Goal: Task Accomplishment & Management: Manage account settings

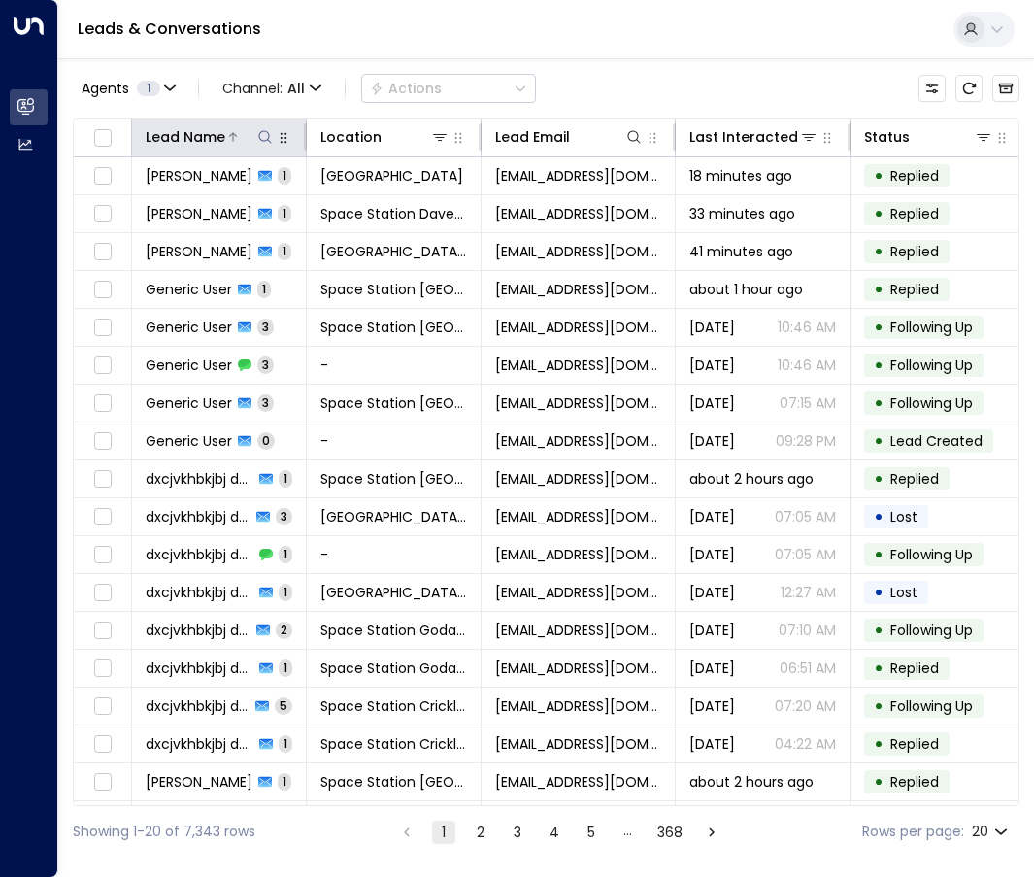
click at [266, 133] on icon at bounding box center [265, 137] width 16 height 16
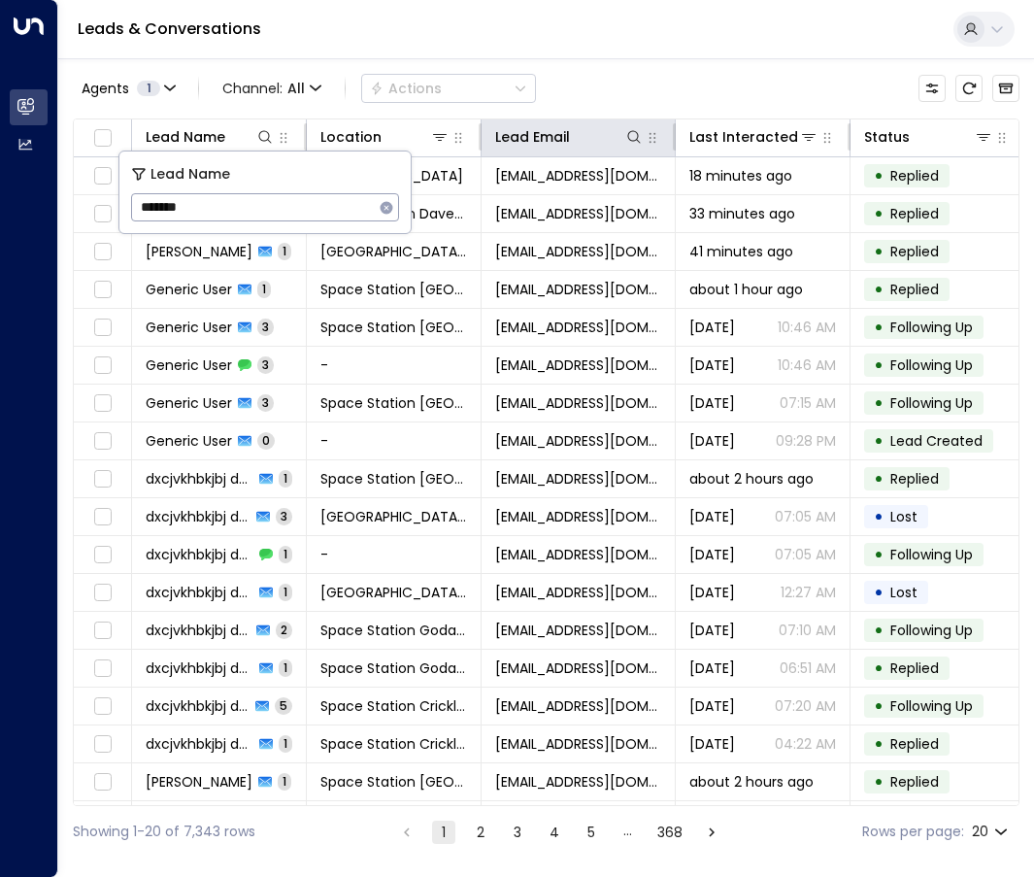
type input "*******"
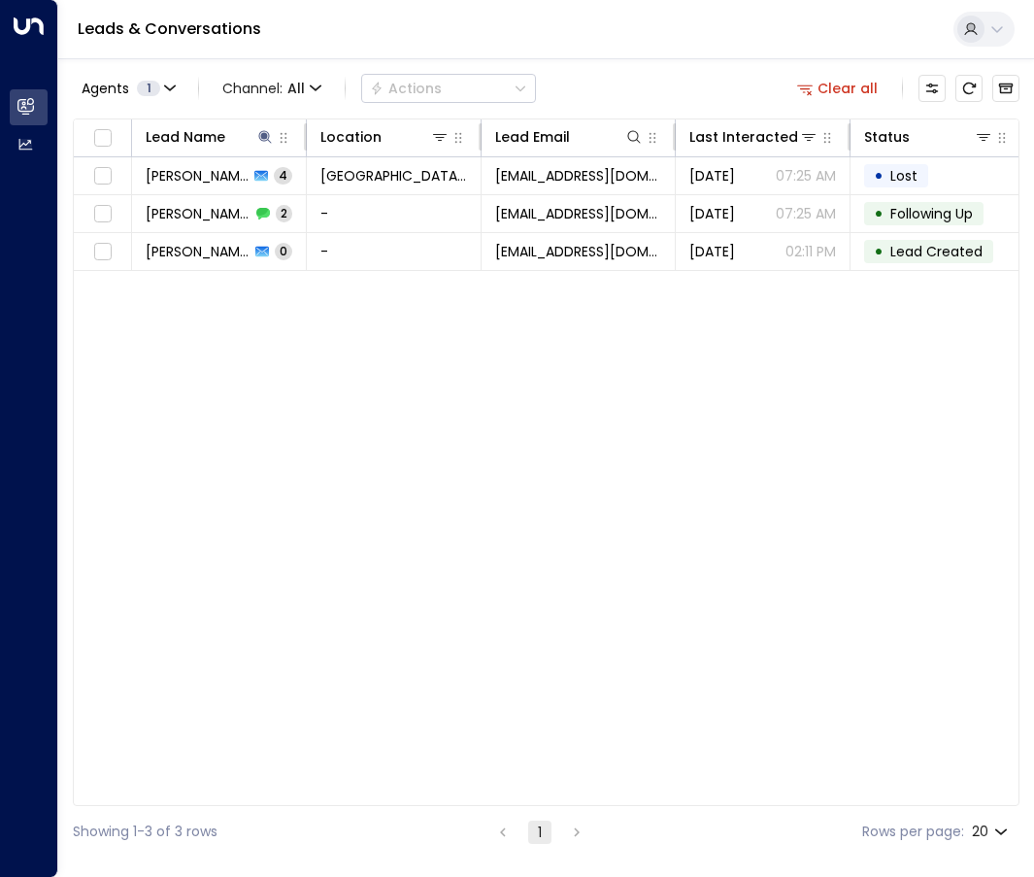
click at [624, 446] on div "Lead Name Location Lead Email Last Interacted Status Company Name Product # of …" at bounding box center [546, 462] width 947 height 688
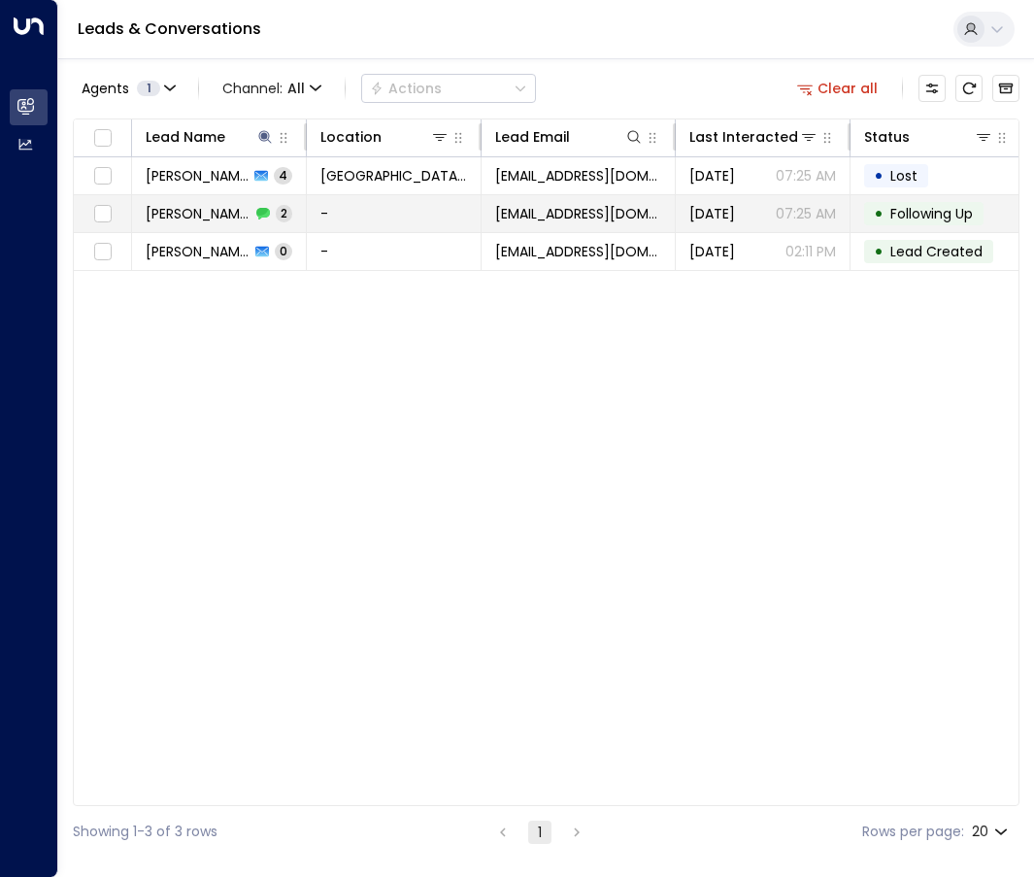
click at [368, 221] on td "-" at bounding box center [394, 213] width 175 height 37
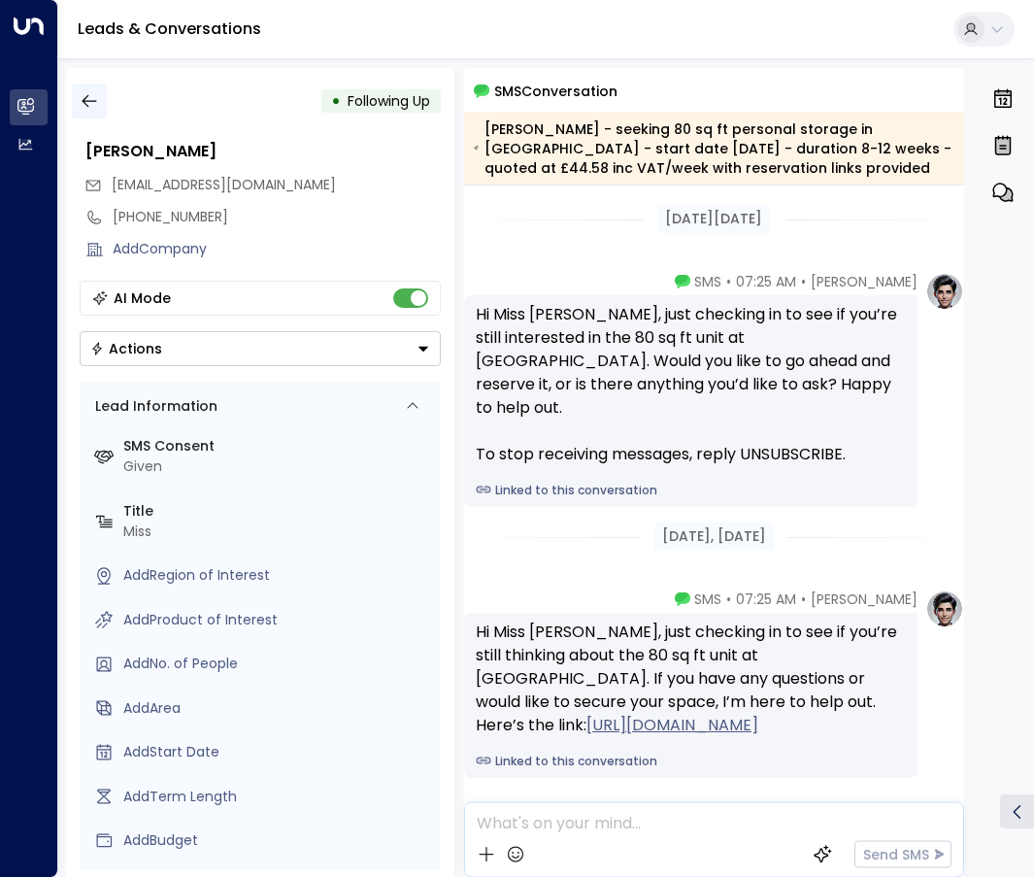
click at [95, 103] on icon "button" at bounding box center [89, 100] width 19 height 19
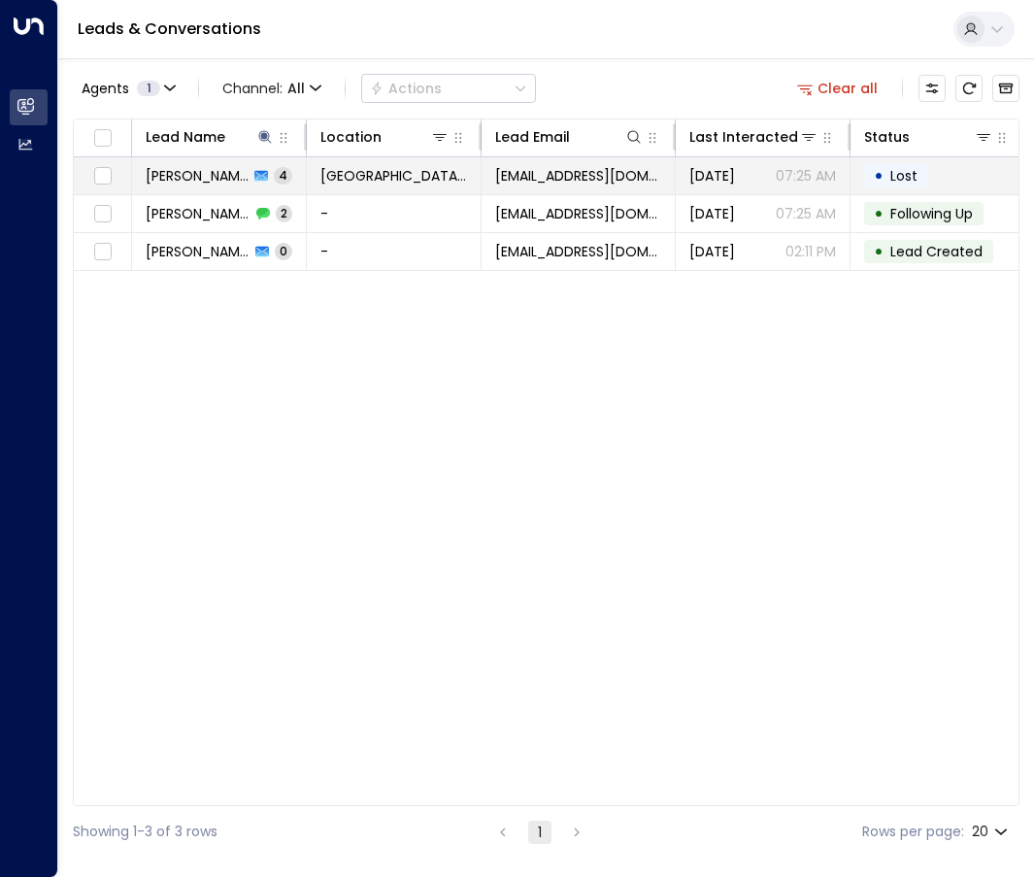
click at [206, 172] on span "[PERSON_NAME]" at bounding box center [197, 175] width 103 height 19
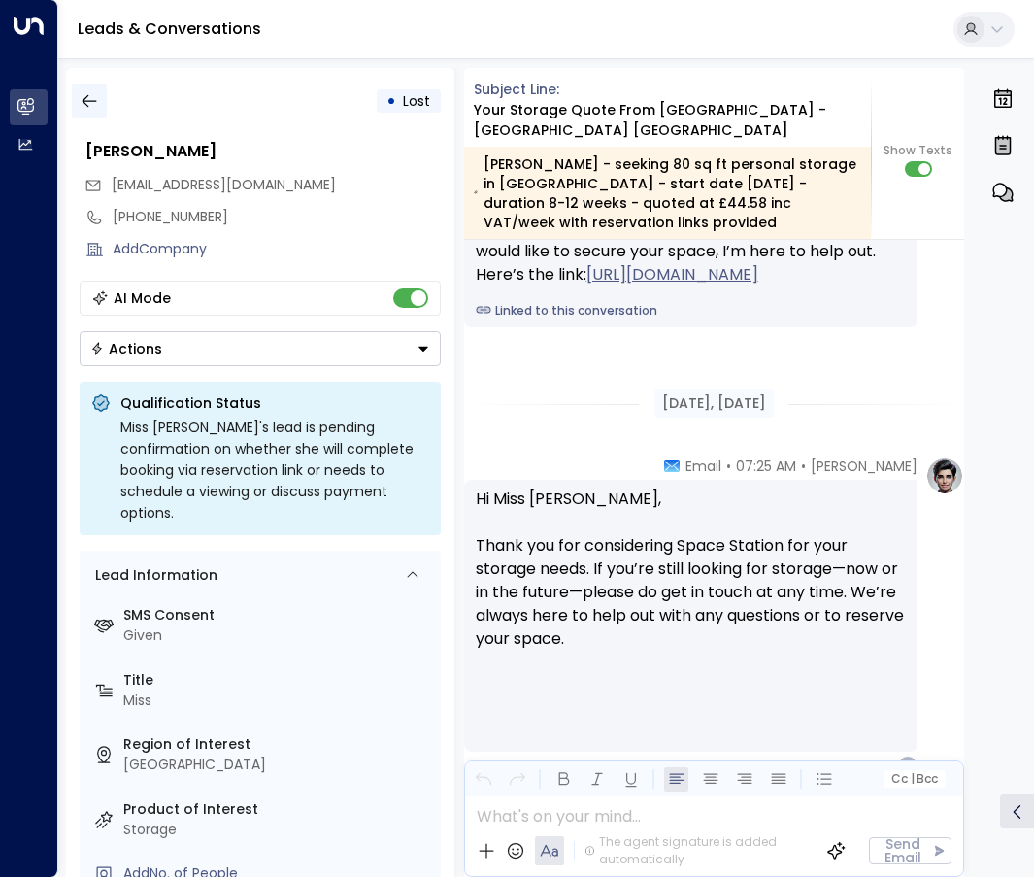
click at [84, 107] on icon "button" at bounding box center [89, 100] width 19 height 19
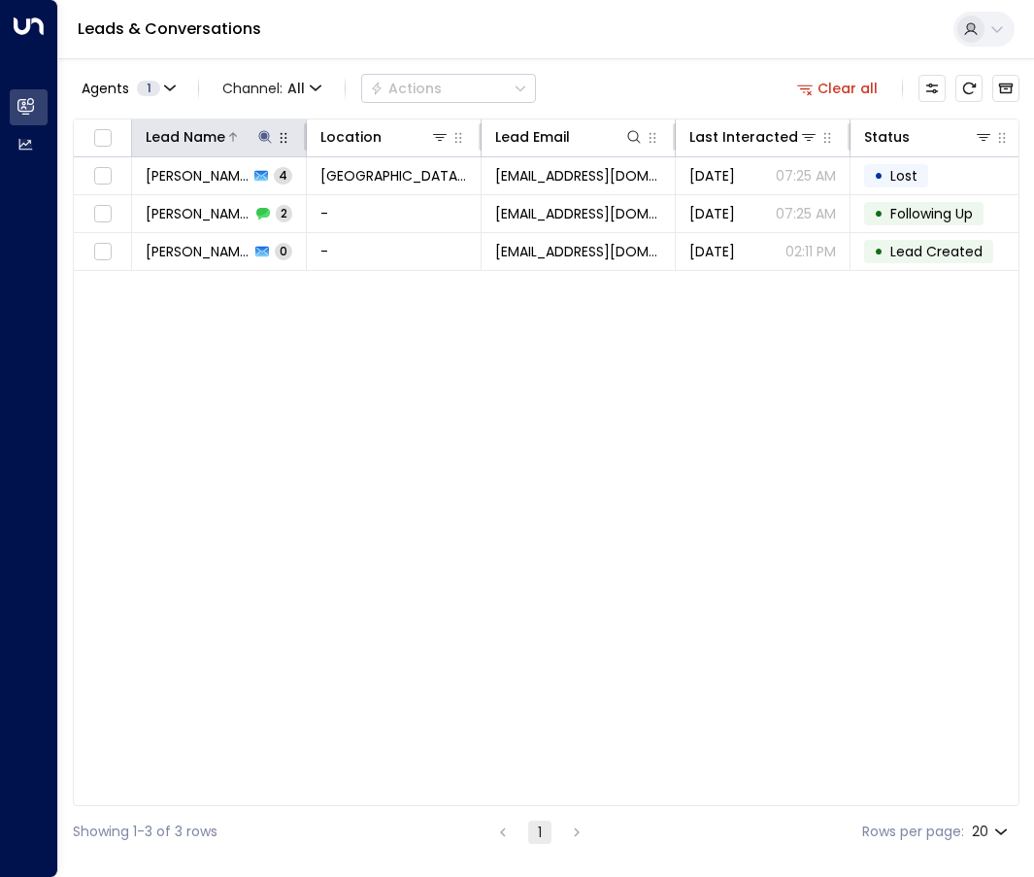
click at [262, 142] on icon at bounding box center [265, 137] width 16 height 16
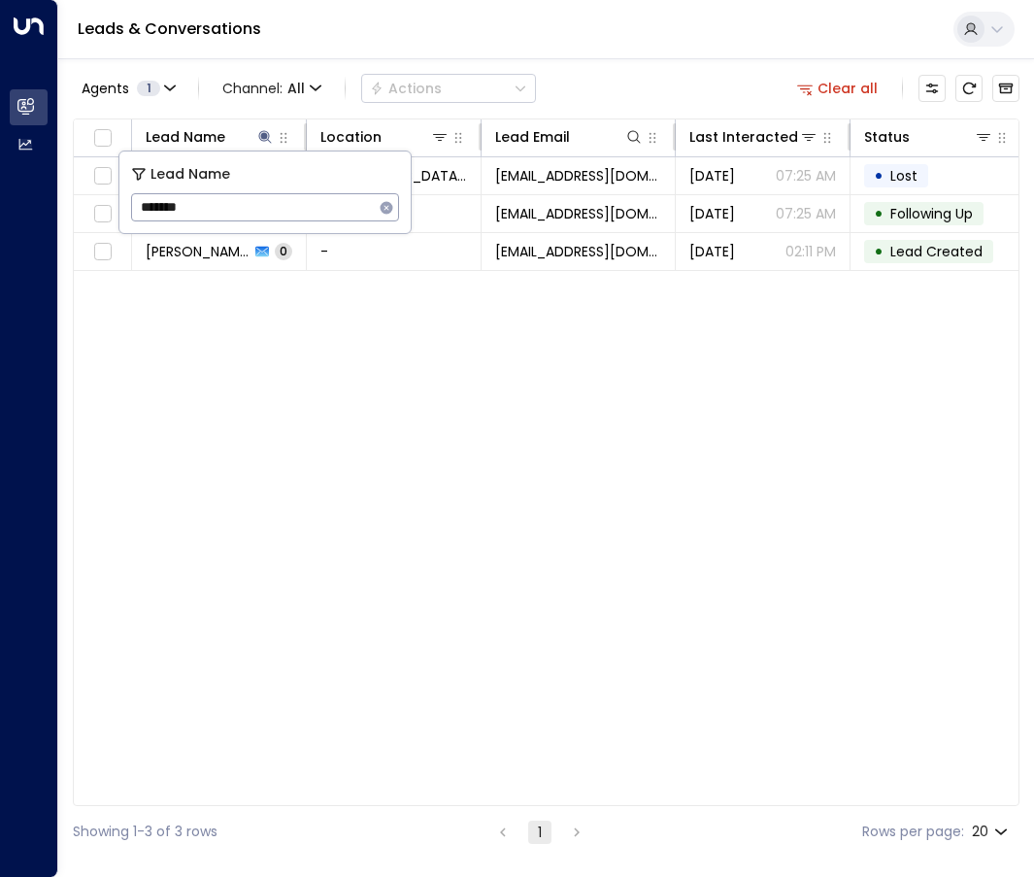
drag, startPoint x: 241, startPoint y: 210, endPoint x: -11, endPoint y: 188, distance: 252.4
click at [0, 188] on html "Overview Leads & Conversations Leads & Conversations Analytics Analytics Leads …" at bounding box center [517, 428] width 1034 height 857
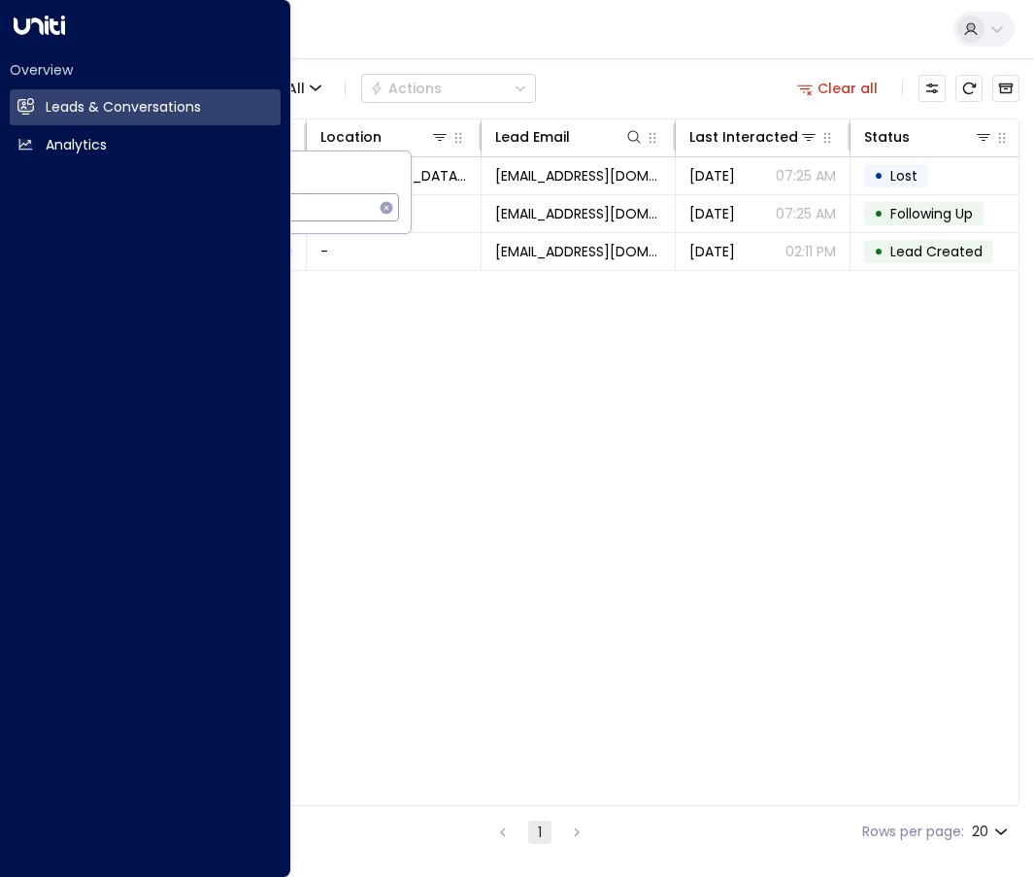
type input "*"
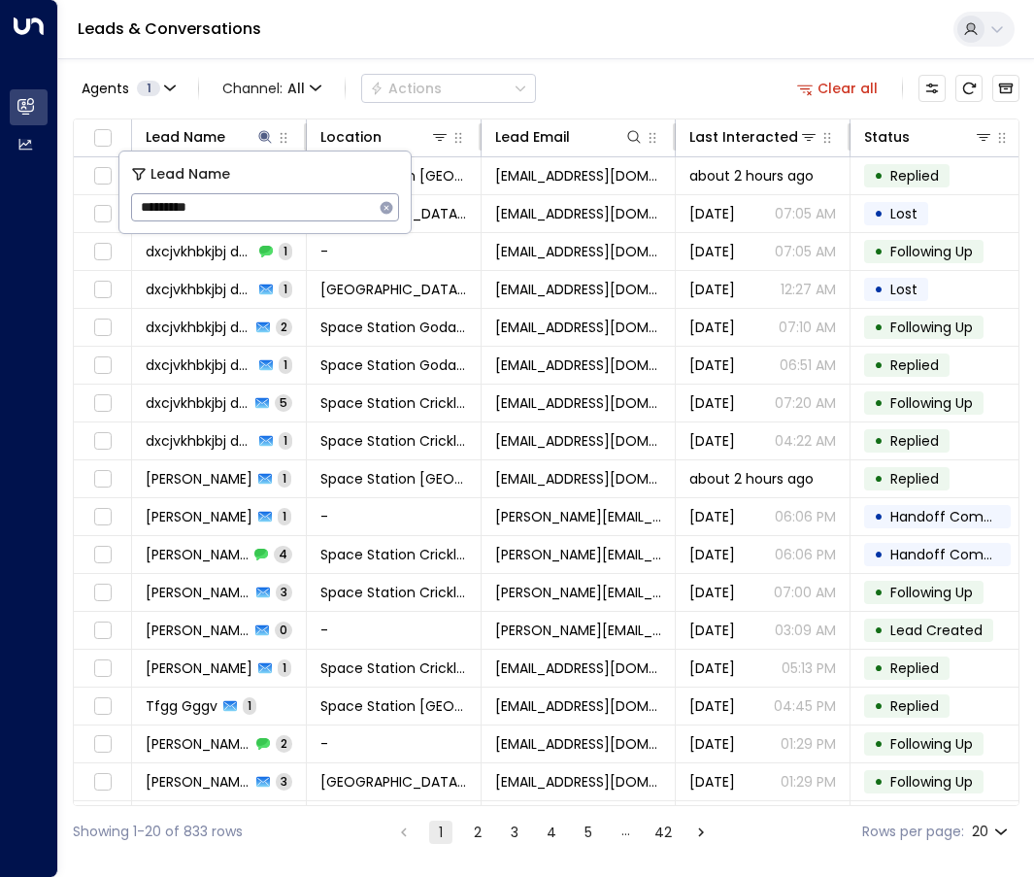
type input "*********"
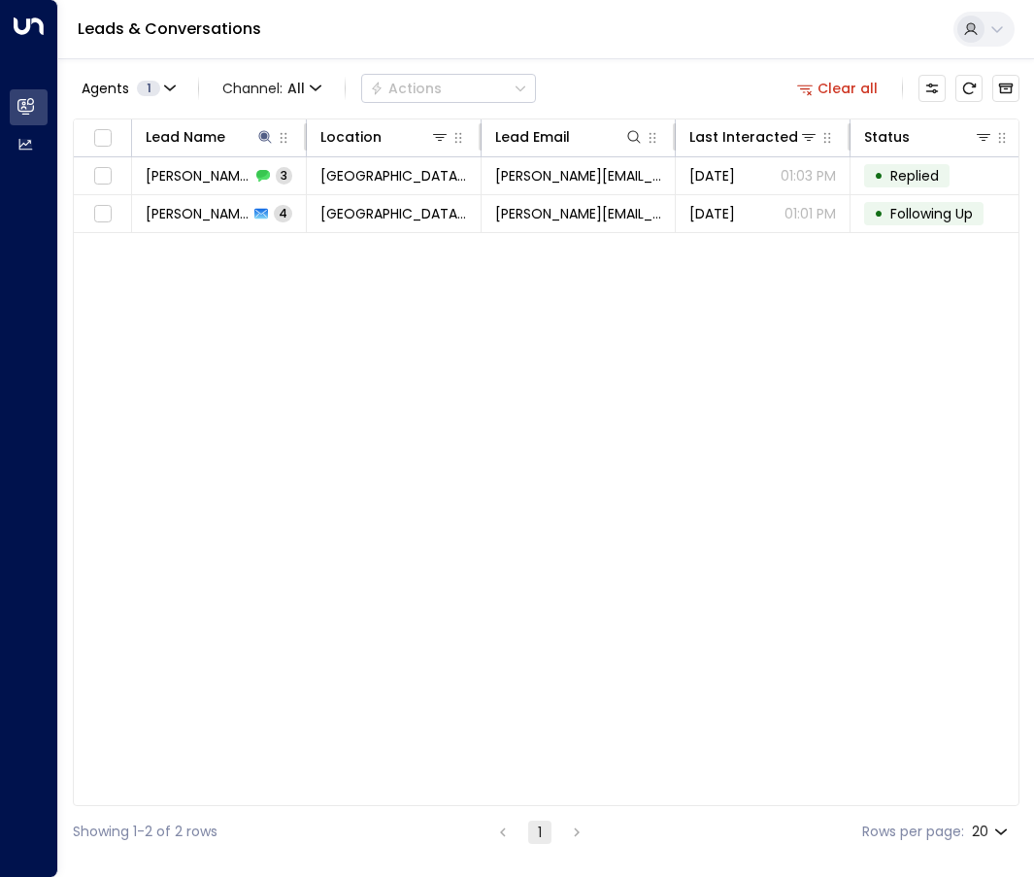
click at [706, 71] on div "Agents 1 Channel: All Actions Clear all" at bounding box center [546, 88] width 947 height 41
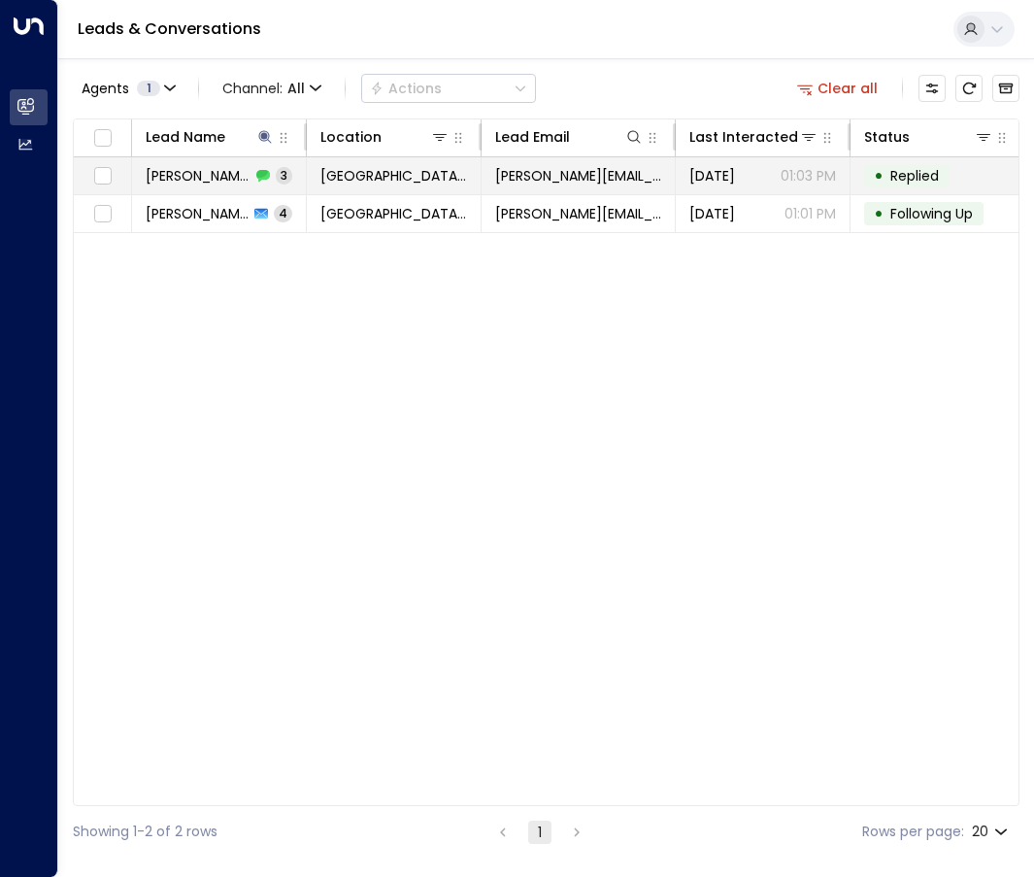
click at [537, 190] on td "[PERSON_NAME][EMAIL_ADDRESS][DOMAIN_NAME]" at bounding box center [579, 175] width 194 height 37
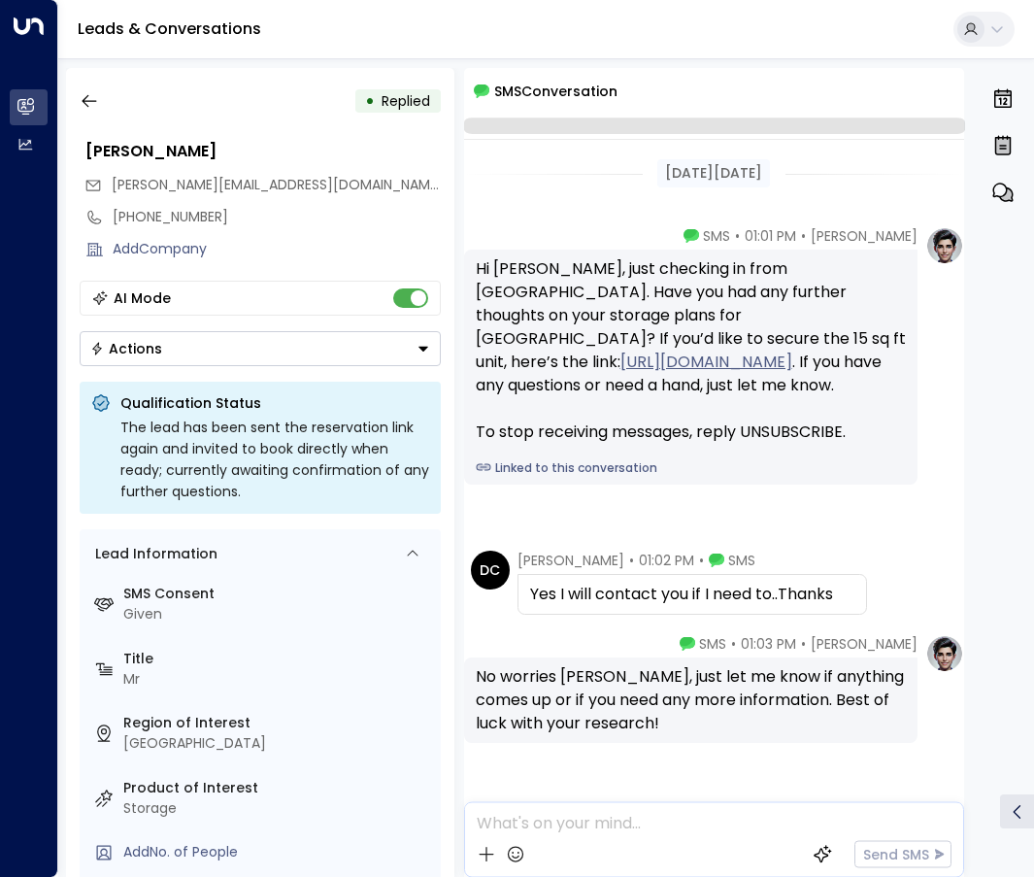
scroll to position [60, 0]
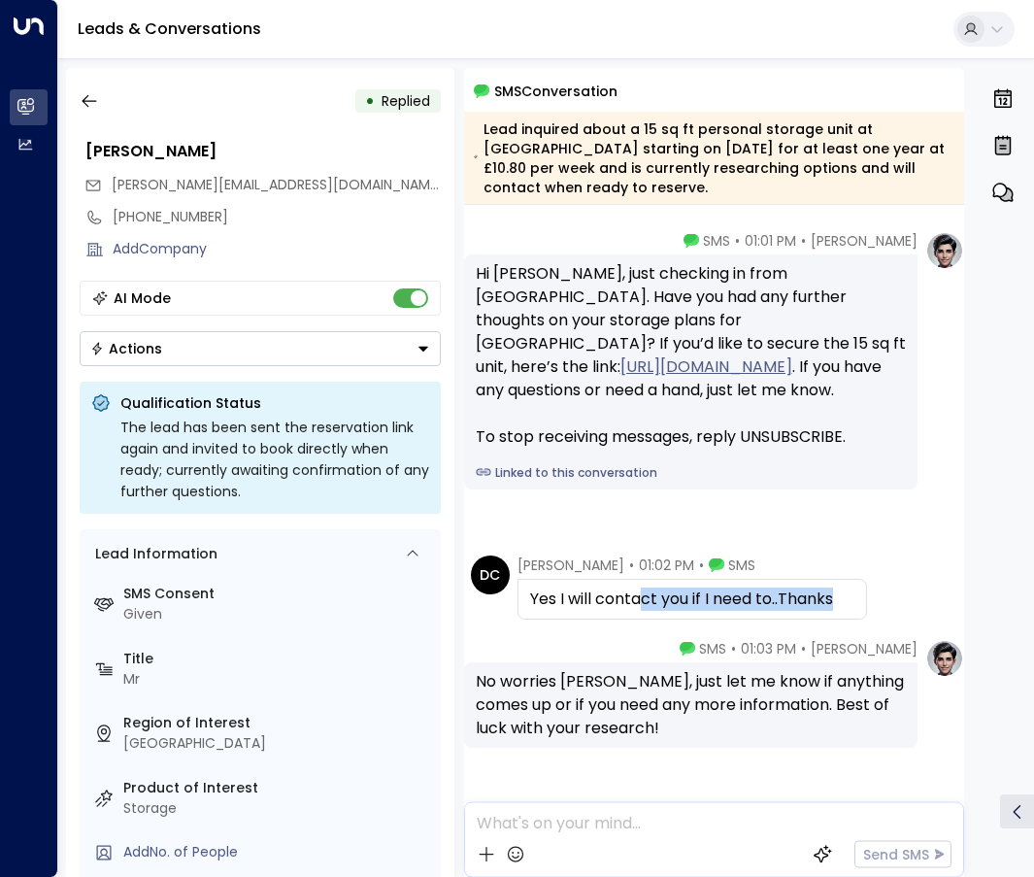
drag, startPoint x: 860, startPoint y: 615, endPoint x: 645, endPoint y: 609, distance: 215.7
click at [645, 609] on div "DC [PERSON_NAME] • 01:02 PM • SMS Yes I will contact you if I need to..Thanks" at bounding box center [718, 587] width 494 height 64
click at [86, 109] on icon "button" at bounding box center [89, 100] width 19 height 19
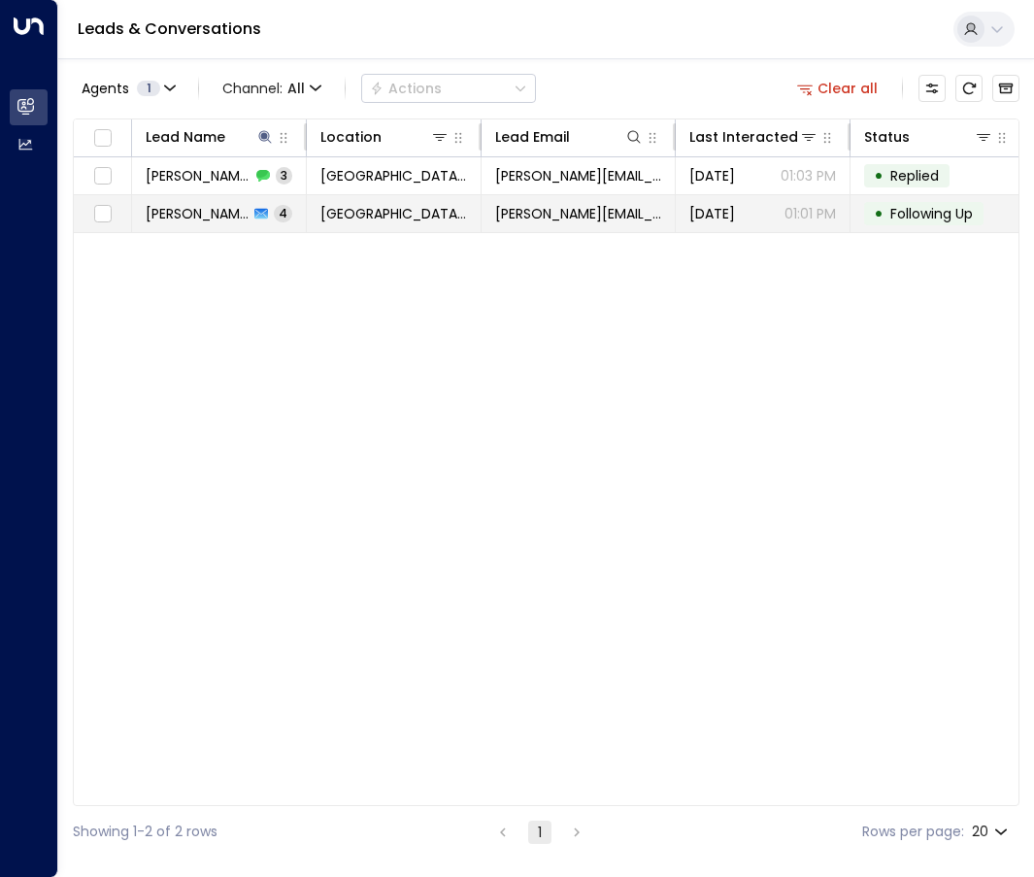
click at [317, 215] on td "[GEOGRAPHIC_DATA] [GEOGRAPHIC_DATA]" at bounding box center [394, 213] width 175 height 37
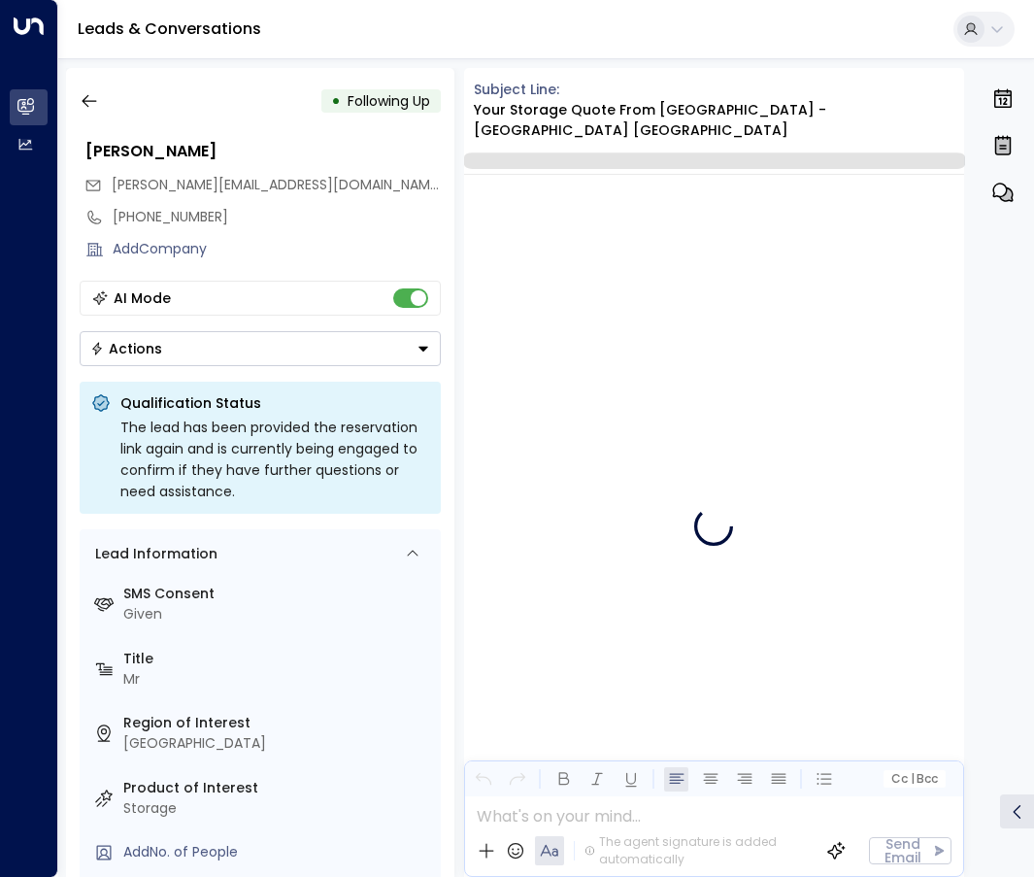
scroll to position [3712, 0]
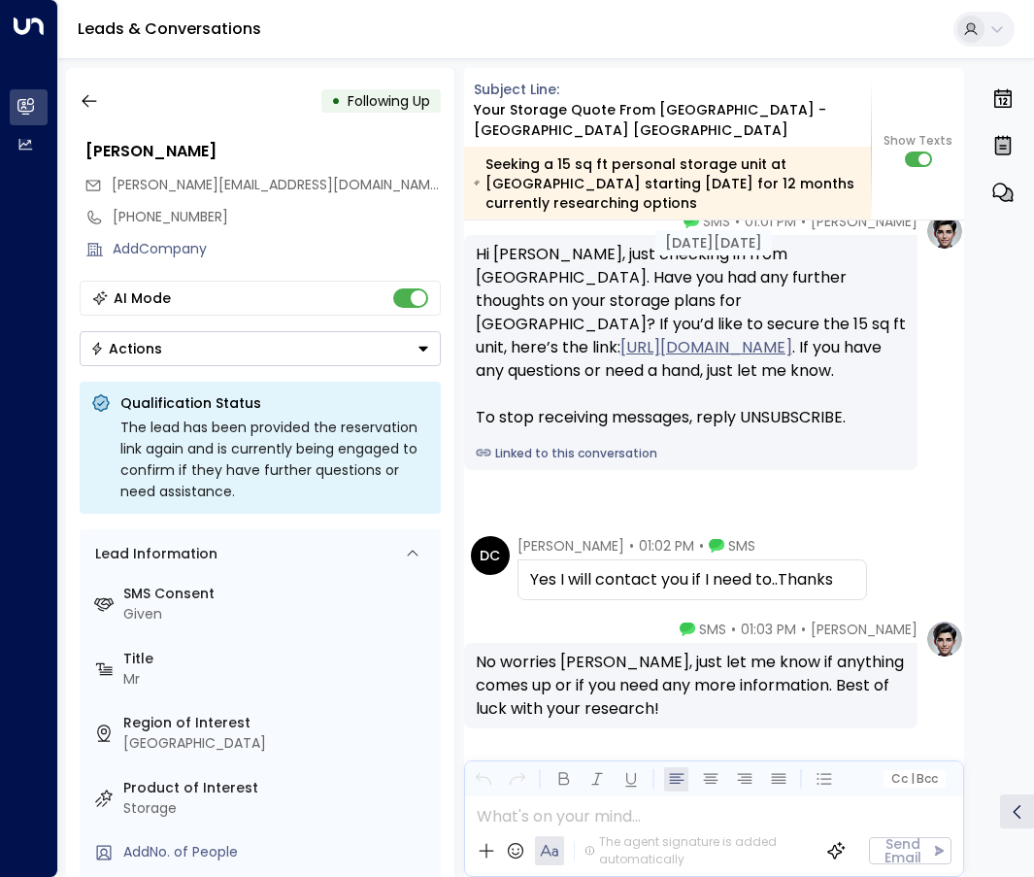
click at [279, 354] on button "Actions" at bounding box center [260, 348] width 361 height 35
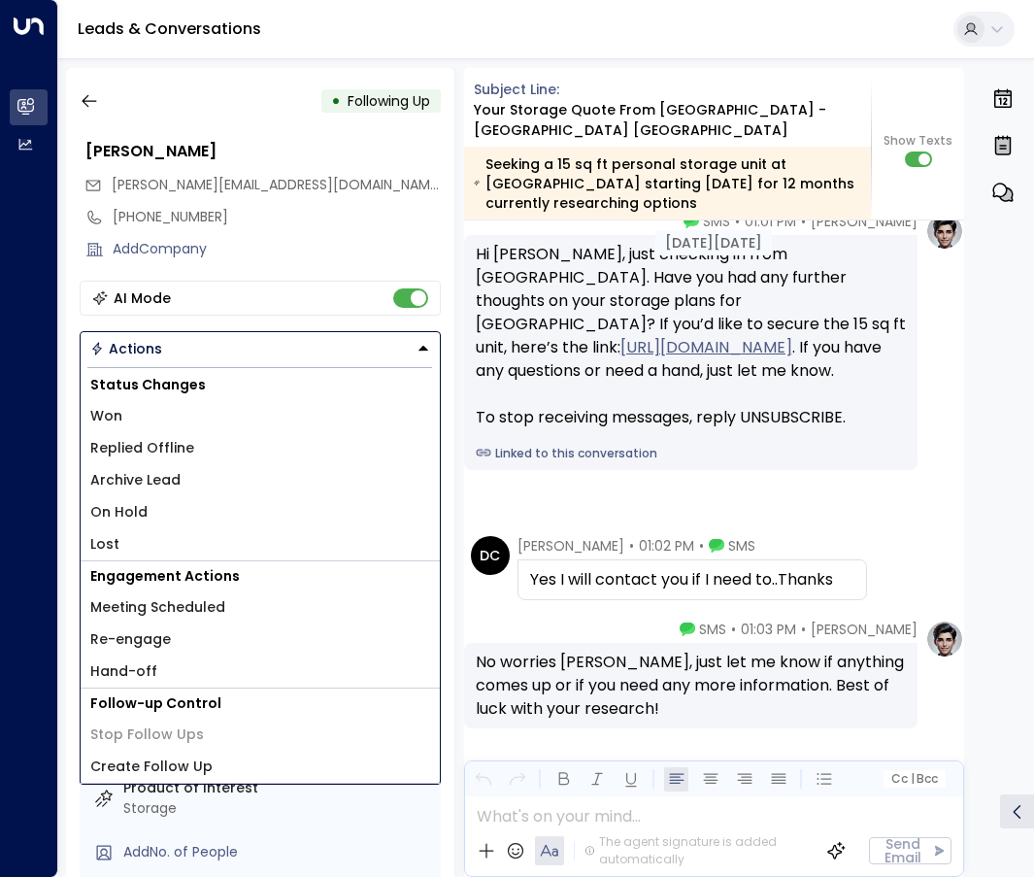
click at [198, 533] on li "Lost" at bounding box center [260, 544] width 359 height 32
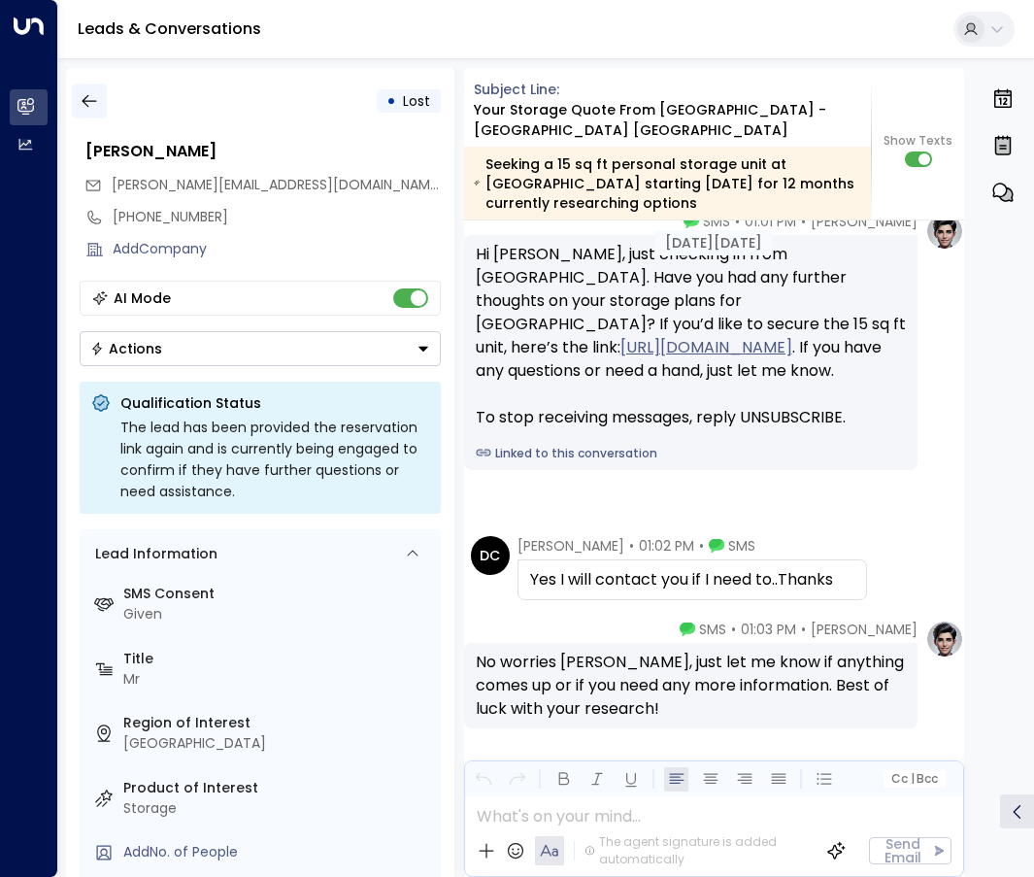
click at [96, 106] on icon "button" at bounding box center [89, 100] width 19 height 19
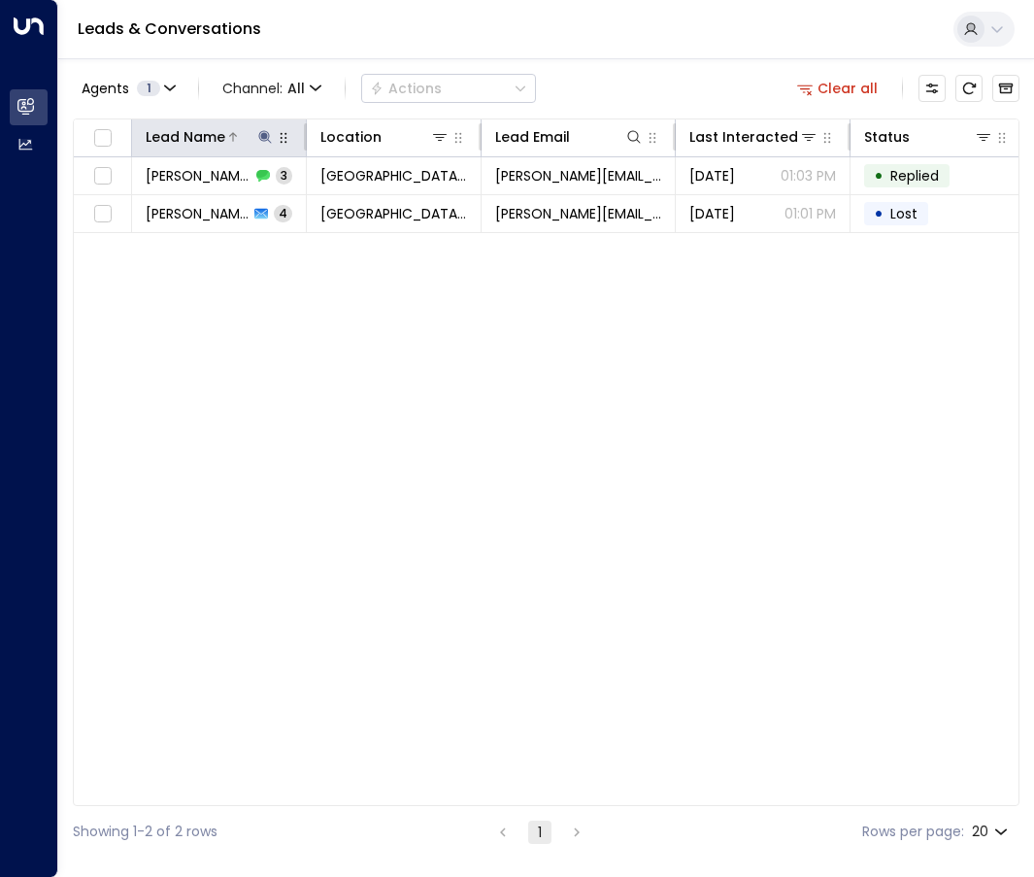
click at [269, 130] on icon at bounding box center [265, 137] width 16 height 16
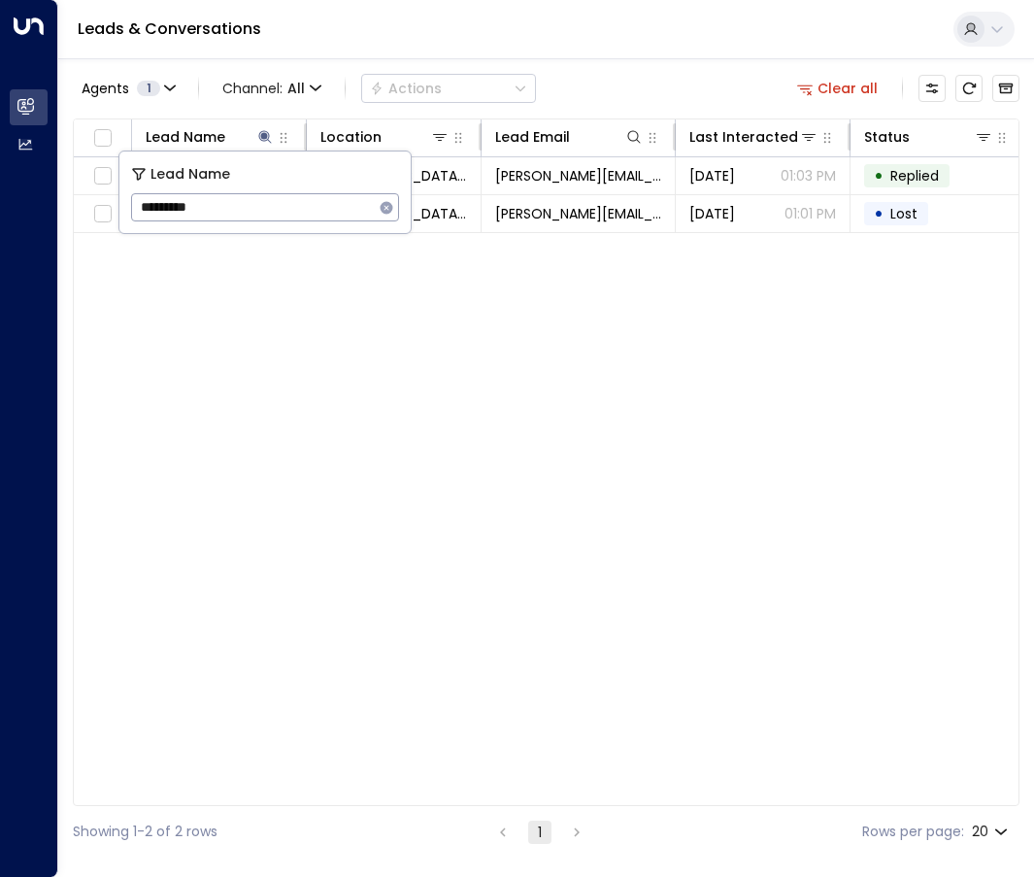
drag, startPoint x: 229, startPoint y: 204, endPoint x: -67, endPoint y: 186, distance: 296.7
click at [0, 186] on html "Overview Leads & Conversations Leads & Conversations Analytics Analytics Leads …" at bounding box center [517, 428] width 1034 height 857
type input "******"
click at [602, 63] on div "Agents 1 Channel: All Actions Clear all Lead Name Location Lead Email Last Inte…" at bounding box center [546, 457] width 947 height 799
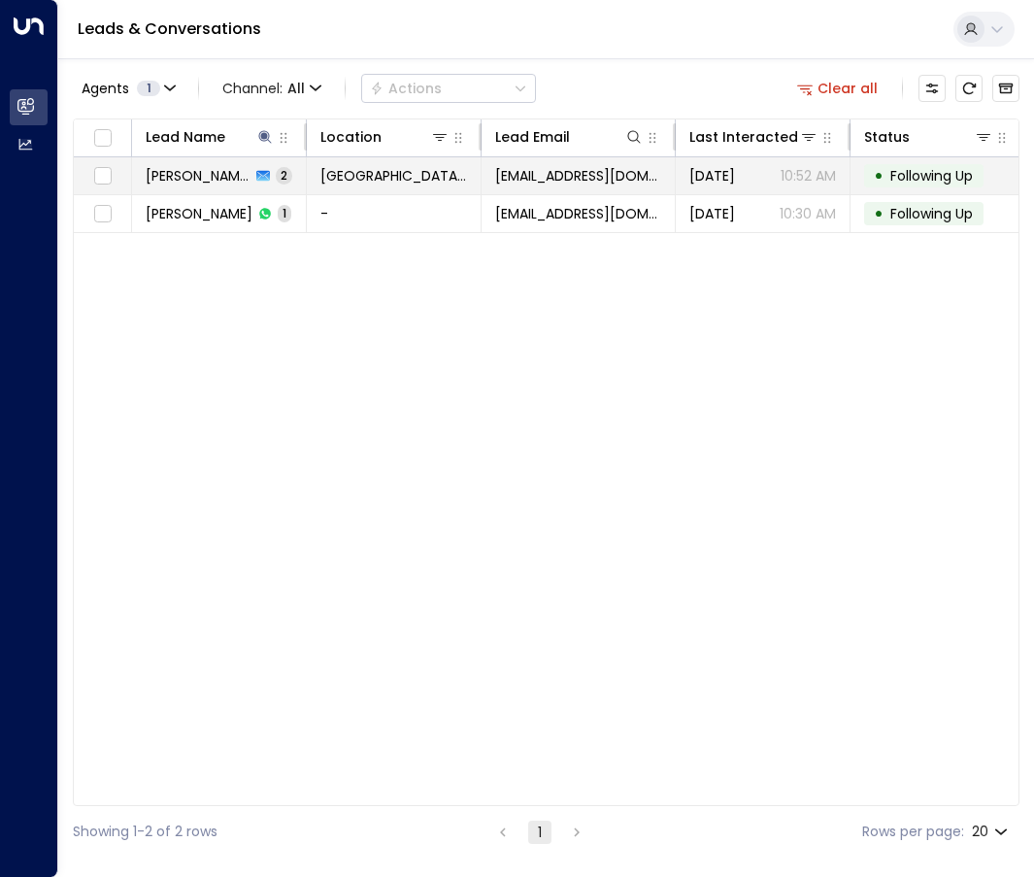
click at [434, 192] on td "[GEOGRAPHIC_DATA] [GEOGRAPHIC_DATA]" at bounding box center [394, 175] width 175 height 37
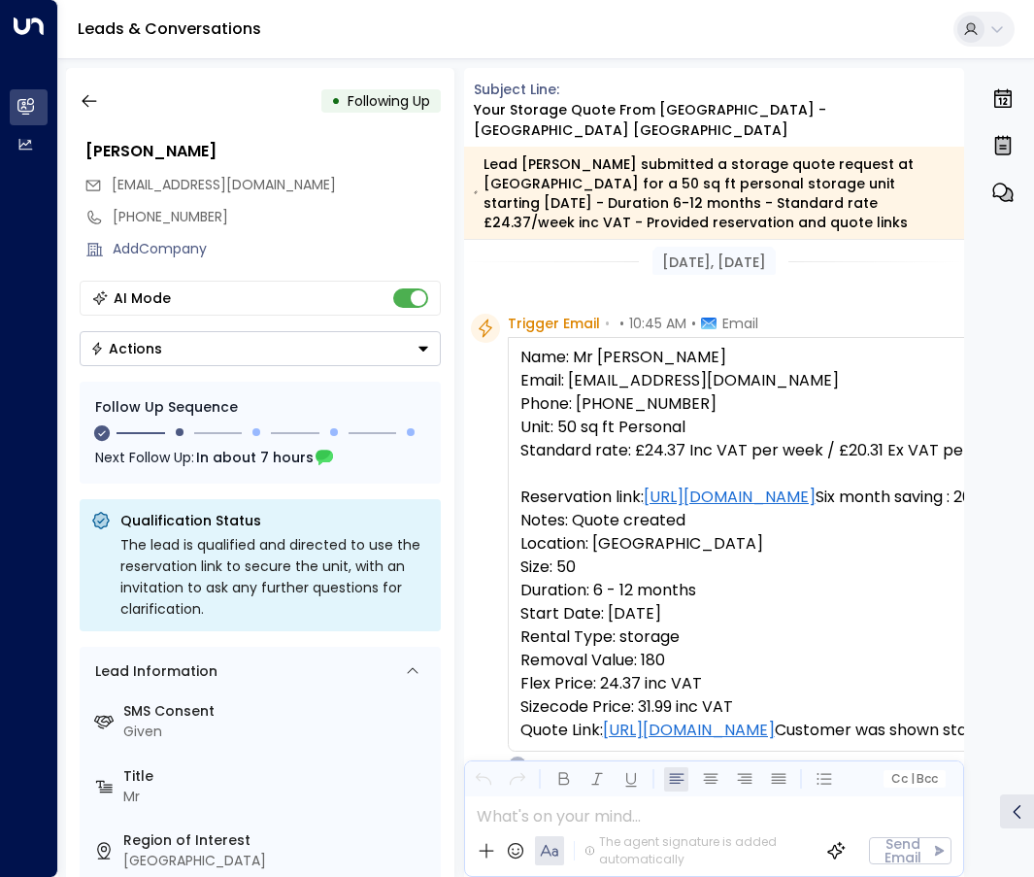
scroll to position [9, 0]
